Goal: Task Accomplishment & Management: Manage account settings

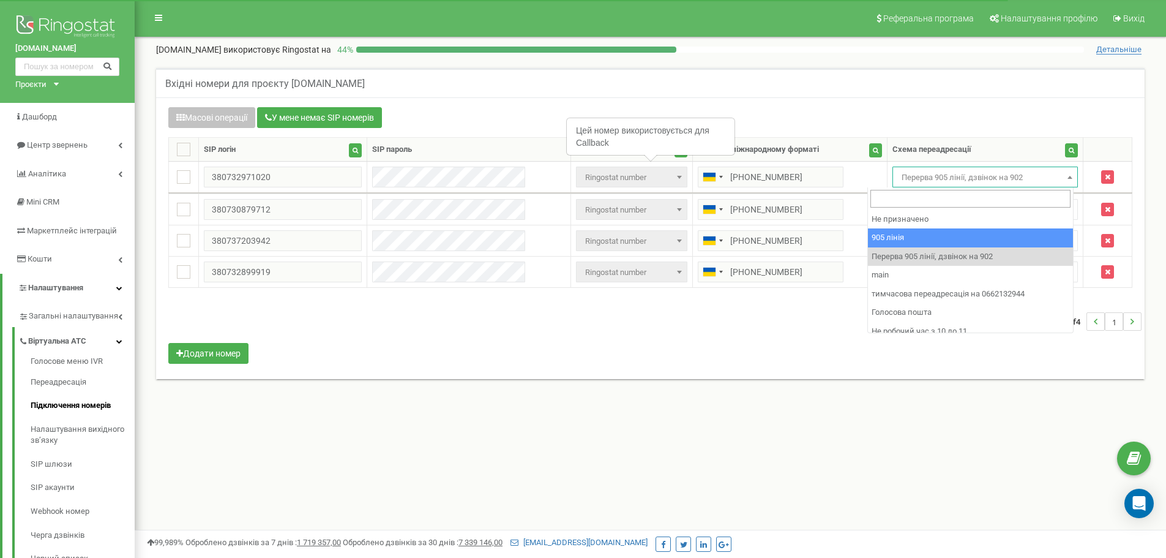
select select "173559"
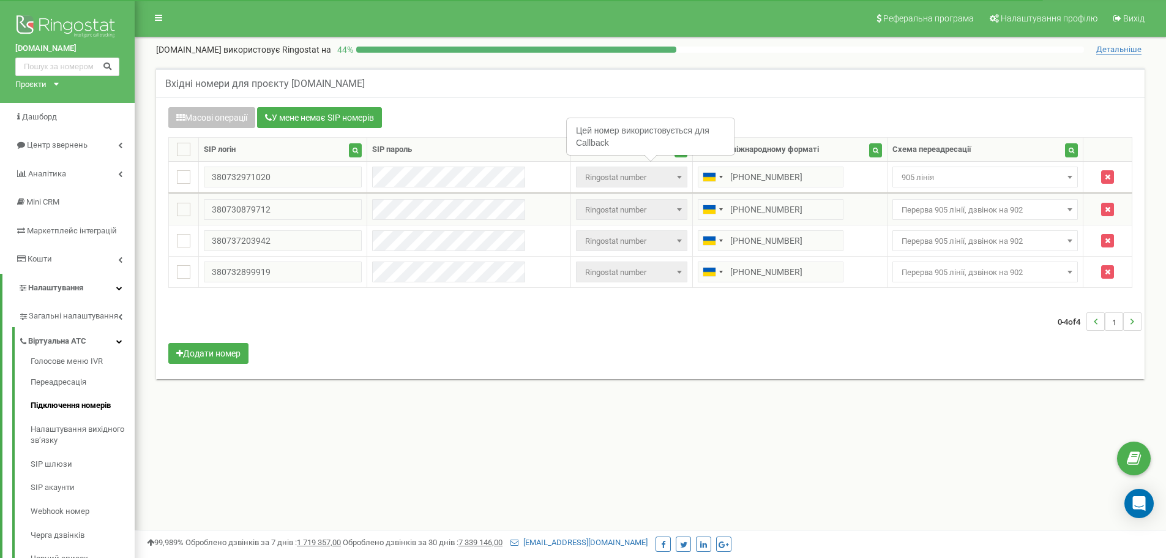
click at [925, 206] on span "Перерва 905 лінії, дзвінок на 902" at bounding box center [986, 209] width 178 height 17
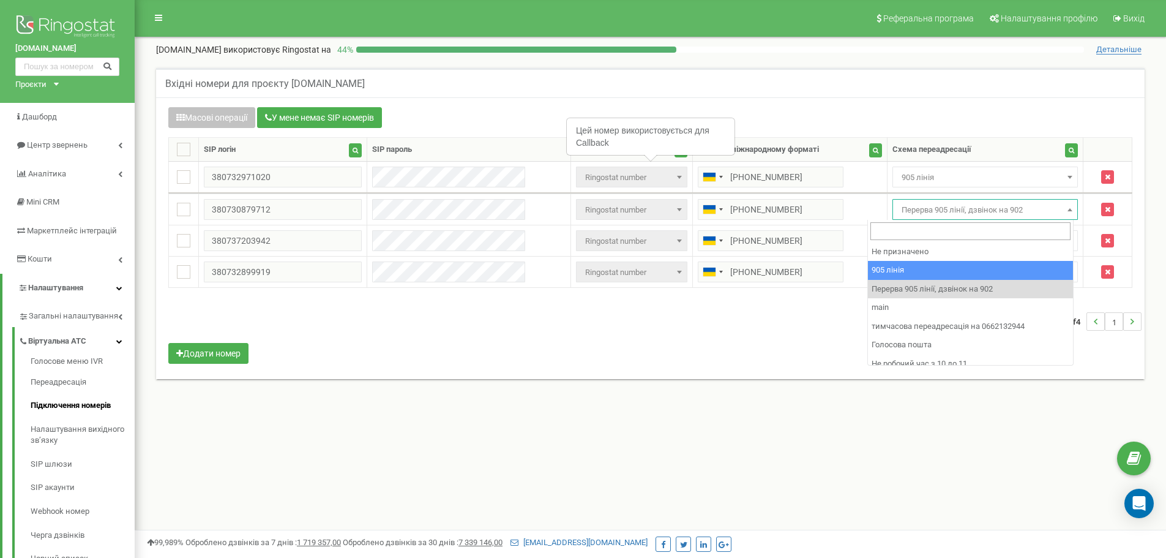
select select "173559"
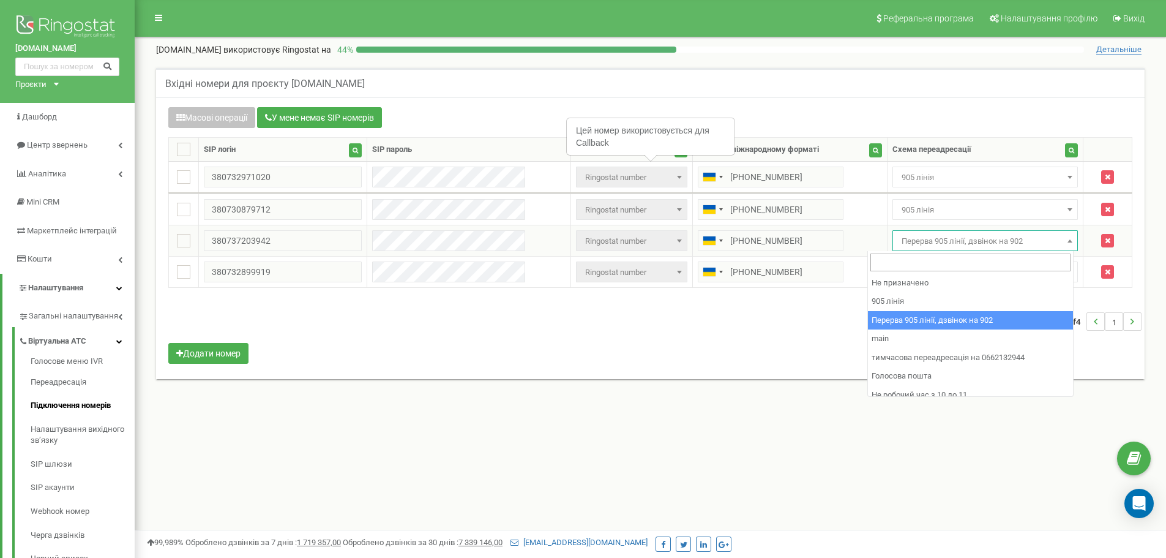
click at [911, 237] on span "Перерва 905 лінії, дзвінок на 902" at bounding box center [986, 241] width 178 height 17
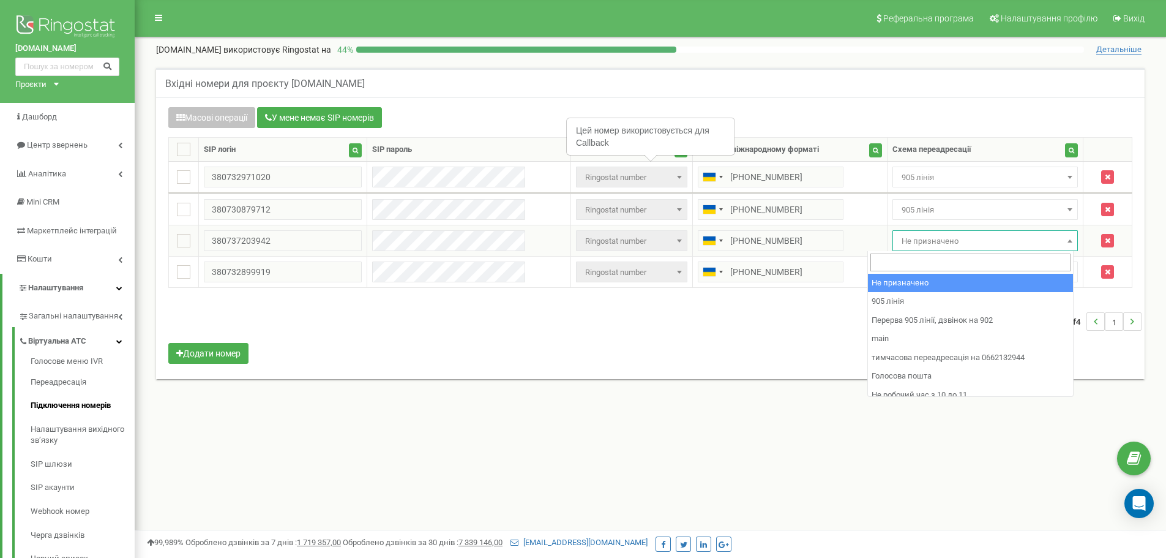
click at [901, 248] on span "Не призначено" at bounding box center [986, 241] width 178 height 17
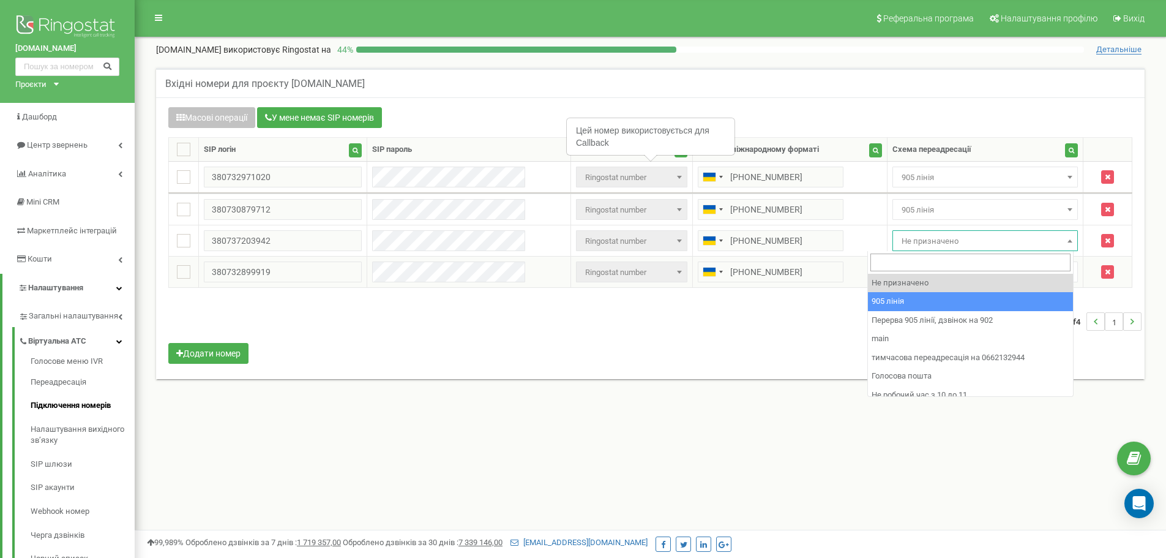
drag, startPoint x: 898, startPoint y: 301, endPoint x: 899, endPoint y: 285, distance: 15.3
select select "173559"
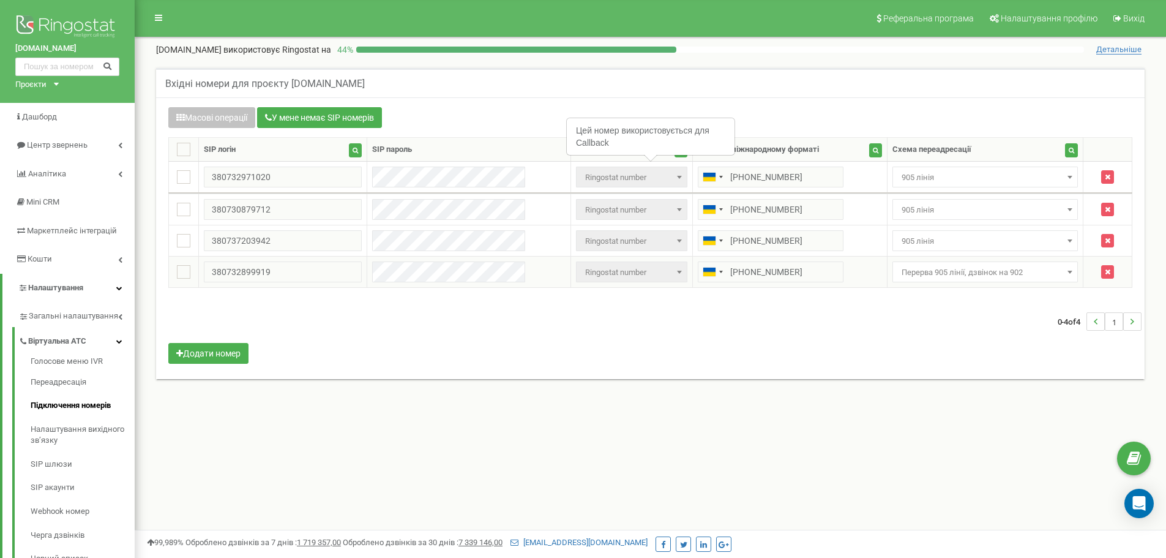
click at [899, 278] on span "Перерва 905 лінії, дзвінок на 902" at bounding box center [986, 272] width 178 height 17
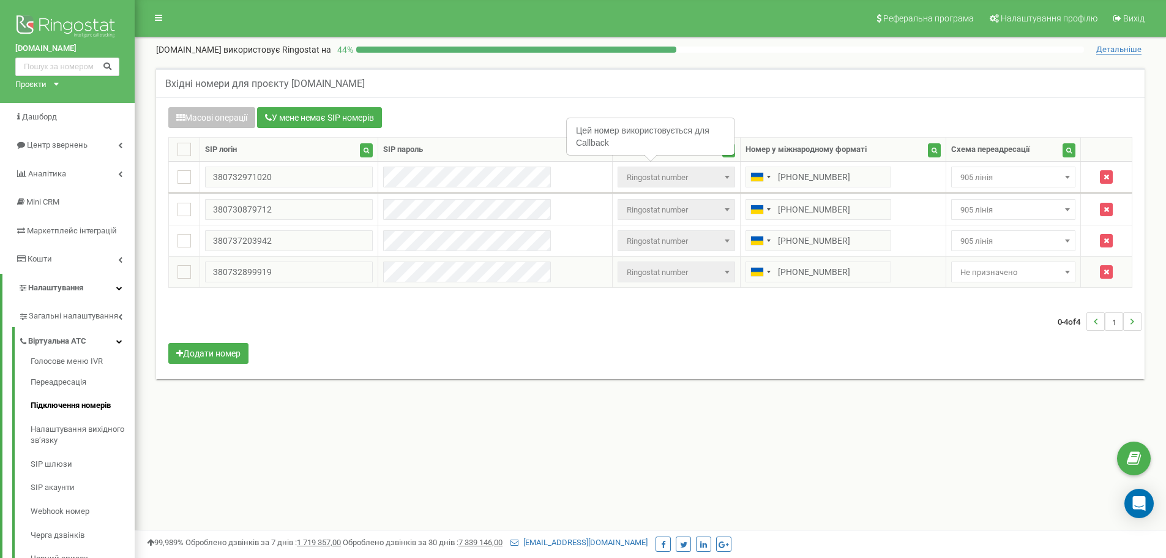
click at [956, 272] on span "Не призначено" at bounding box center [1014, 272] width 116 height 17
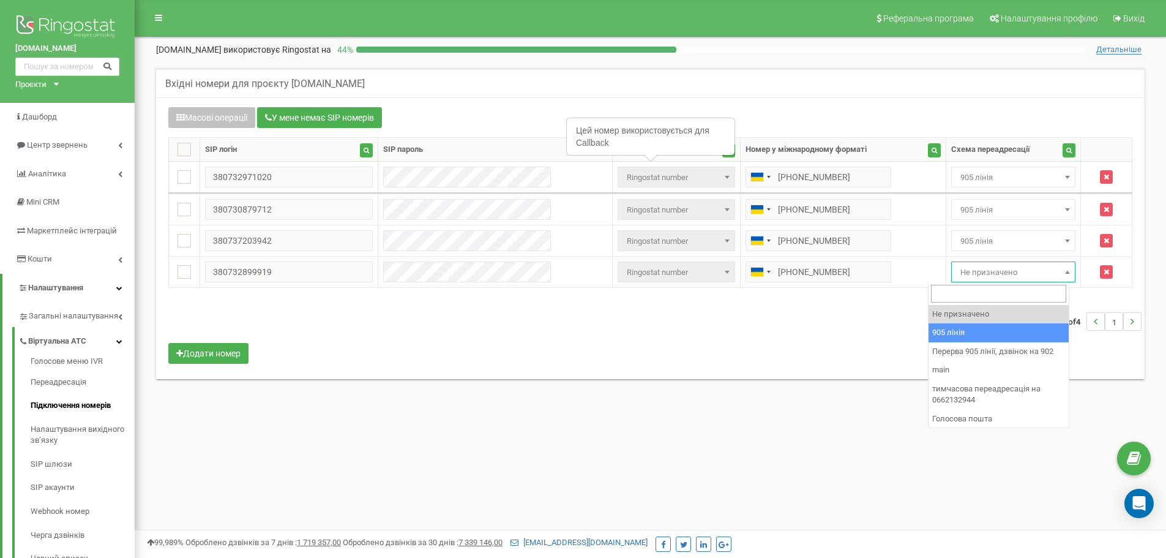
drag, startPoint x: 960, startPoint y: 325, endPoint x: 958, endPoint y: 317, distance: 8.2
select select "173559"
